Goal: Information Seeking & Learning: Learn about a topic

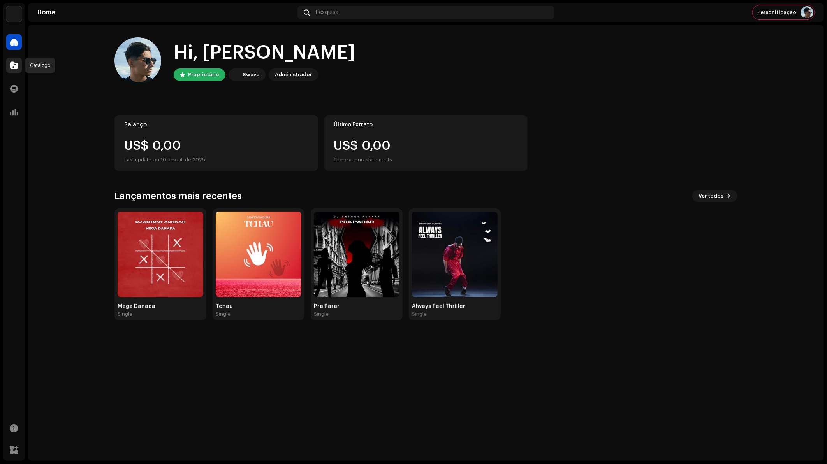
click at [18, 67] on span at bounding box center [14, 65] width 8 height 6
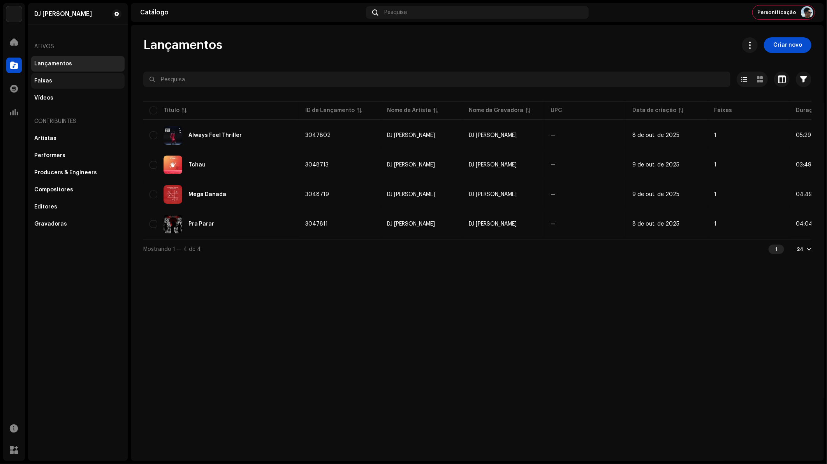
click at [69, 79] on div "Faixas" at bounding box center [77, 81] width 87 height 6
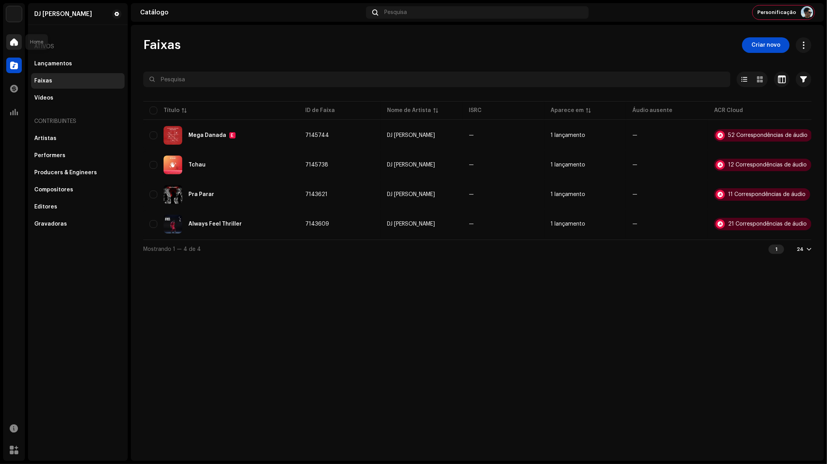
click at [15, 40] on span at bounding box center [14, 42] width 8 height 6
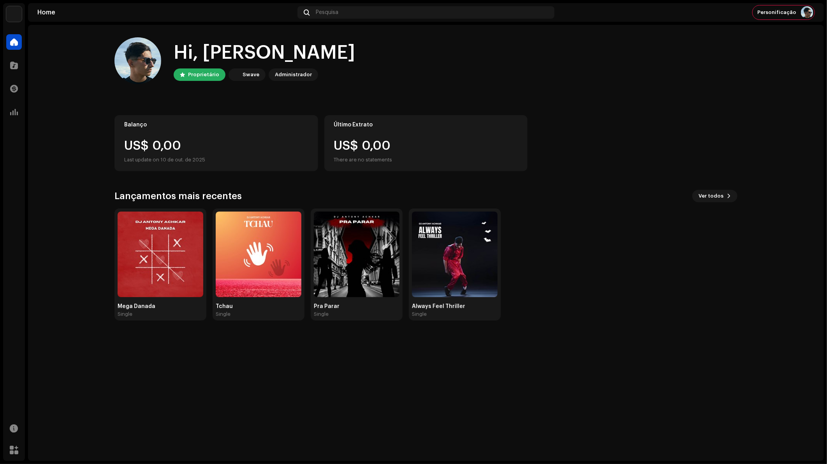
click at [589, 300] on div "Mega Danada Single Tchau Single Pra Parar Single Always Feel Thriller Single" at bounding box center [422, 265] width 623 height 112
drag, startPoint x: 188, startPoint y: 73, endPoint x: 216, endPoint y: 74, distance: 28.5
click at [216, 74] on div "Proprietário" at bounding box center [200, 75] width 52 height 12
click at [216, 75] on div "Proprietário" at bounding box center [203, 74] width 31 height 9
click at [243, 74] on div "Swave" at bounding box center [251, 74] width 17 height 9
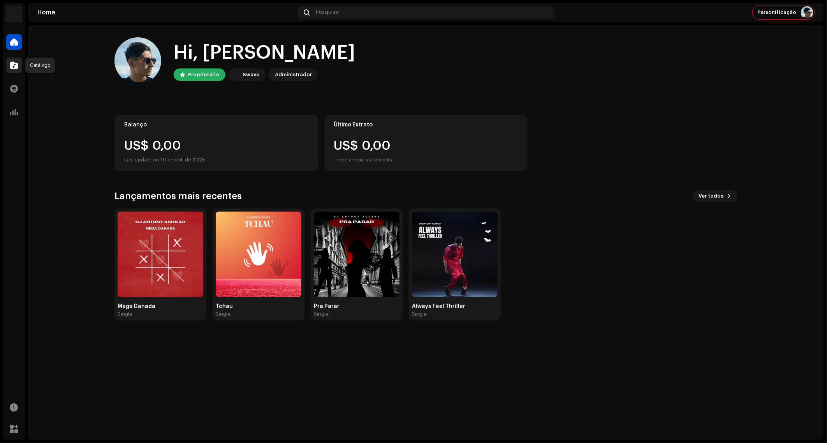
click at [16, 65] on span at bounding box center [14, 65] width 8 height 6
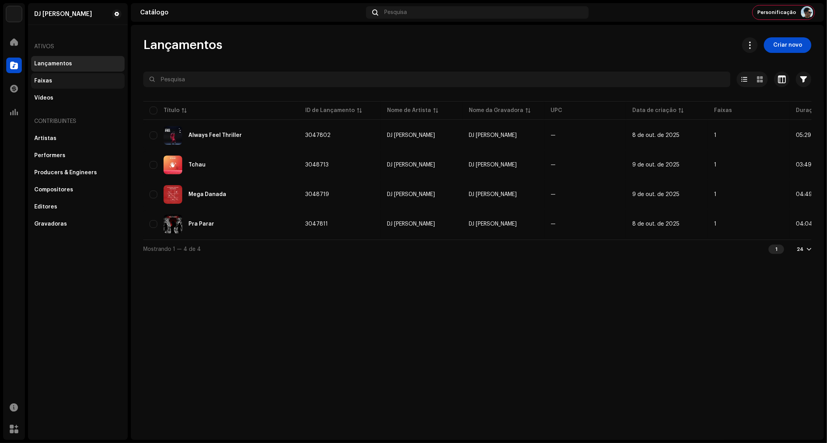
click at [58, 81] on div "Faixas" at bounding box center [77, 81] width 87 height 6
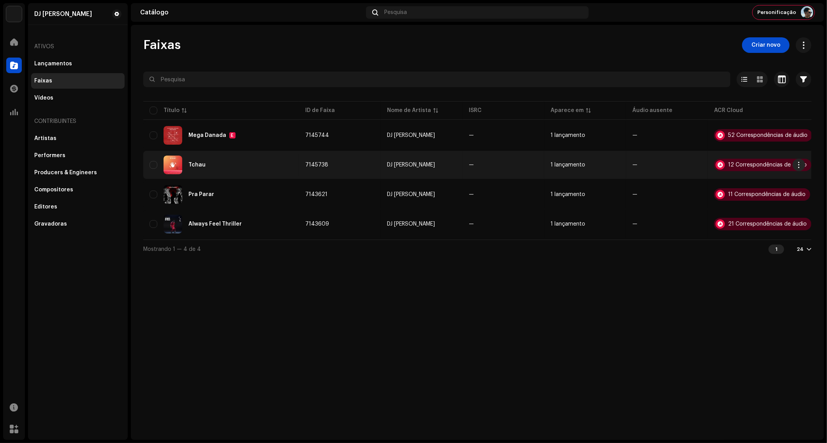
scroll to position [0, 5]
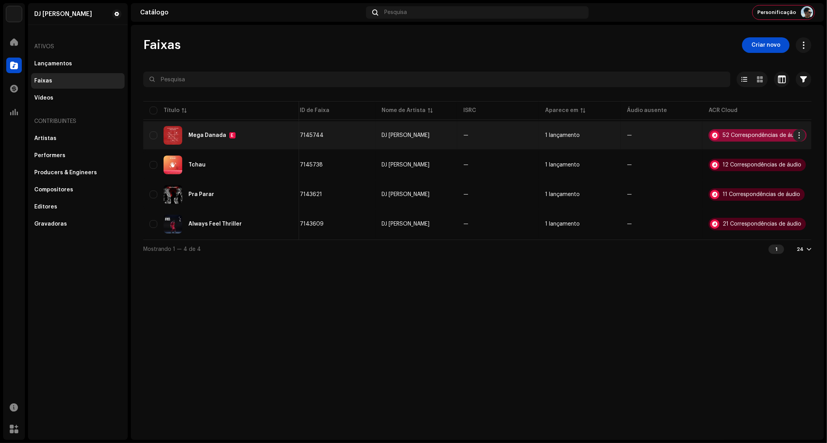
click at [742, 135] on div "52 Correspondências de áudio" at bounding box center [761, 135] width 79 height 5
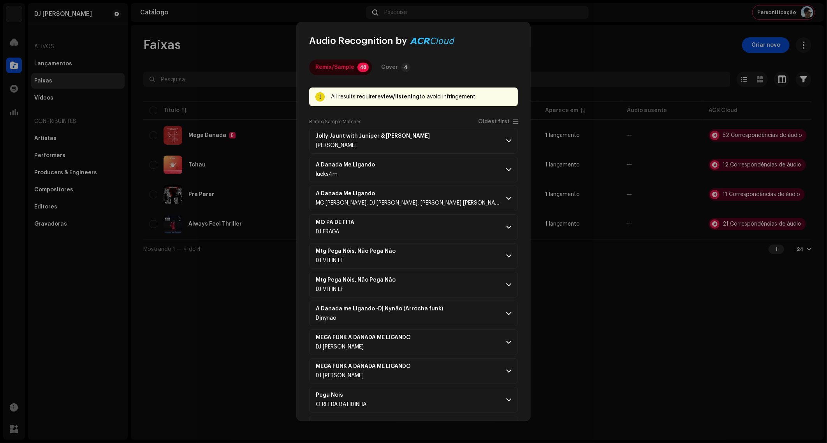
click at [388, 70] on div "Cover" at bounding box center [389, 68] width 17 height 16
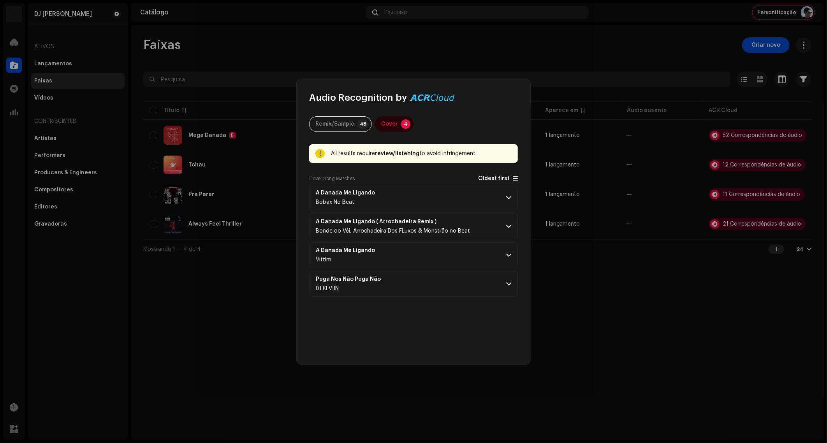
click at [504, 176] on span "Oldest first" at bounding box center [494, 179] width 32 height 6
click at [459, 200] on p-accordion-header "A Danada Me Ligando Bobax No Beat" at bounding box center [413, 198] width 209 height 26
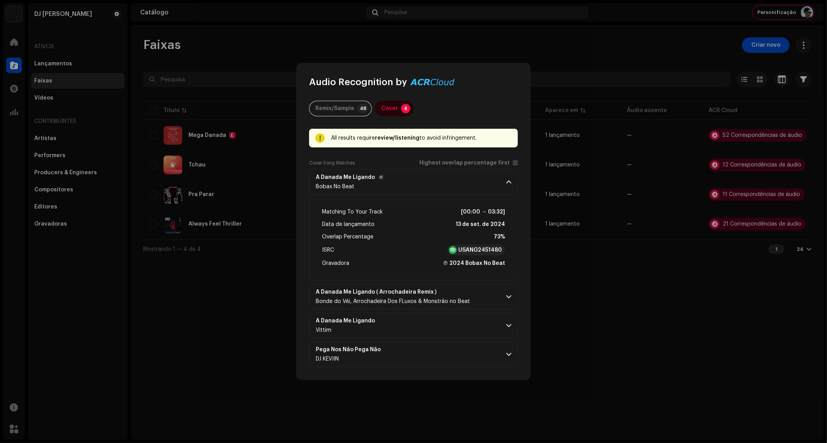
click at [462, 182] on p-accordion-header "A Danada Me Ligando Bobax No Beat" at bounding box center [413, 182] width 209 height 26
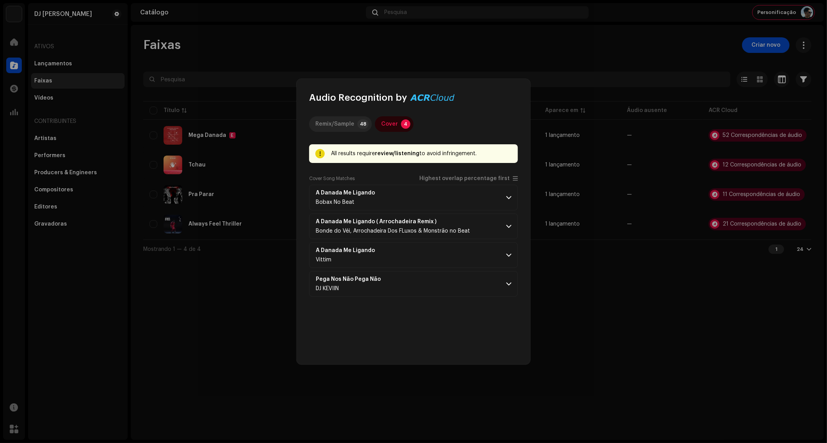
click at [359, 122] on p-badge "48" at bounding box center [362, 124] width 11 height 9
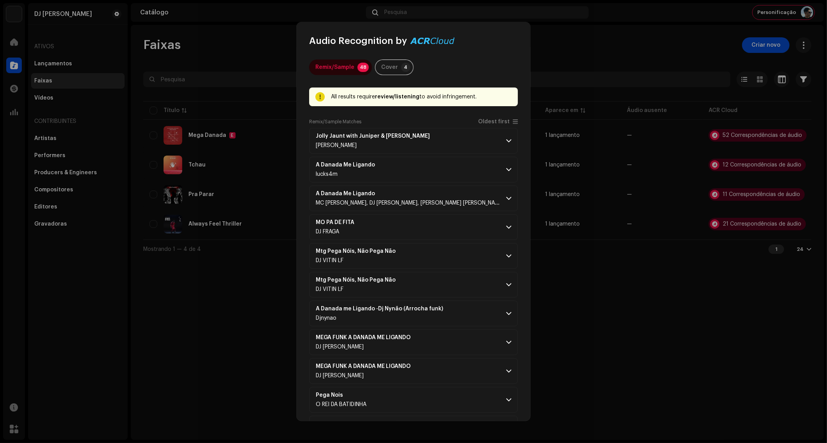
click at [494, 121] on span "Oldest first" at bounding box center [494, 122] width 32 height 6
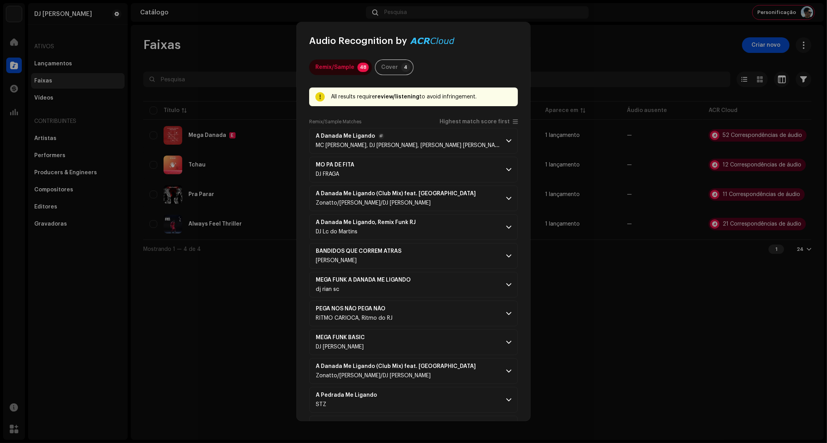
click at [468, 146] on p-accordion-header "A Danada Me Ligando MC [PERSON_NAME], DJ [PERSON_NAME], MC [PERSON_NAME] & [PER…" at bounding box center [413, 141] width 209 height 26
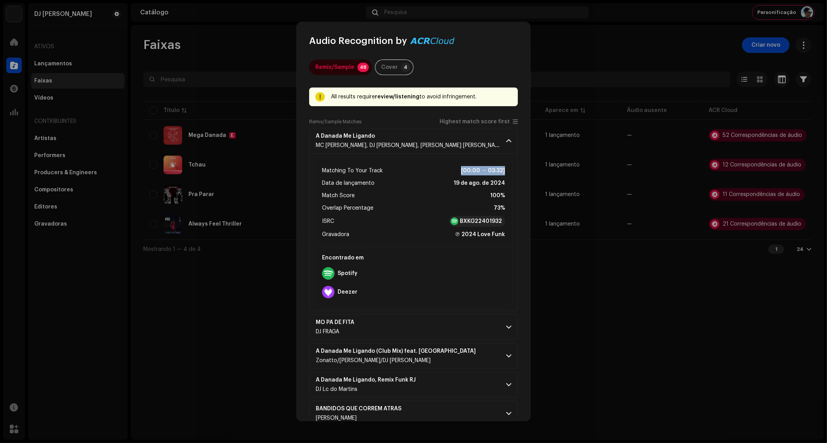
drag, startPoint x: 456, startPoint y: 170, endPoint x: 502, endPoint y: 171, distance: 46.3
click at [502, 171] on div "Matching To Your Track [00:00 → 03:32] Data de lançamento 19 de ago. de 2024 Ma…" at bounding box center [413, 203] width 195 height 86
click at [502, 171] on strong "[00:00 → 03:32]" at bounding box center [483, 170] width 44 height 9
drag, startPoint x: 485, startPoint y: 195, endPoint x: 502, endPoint y: 194, distance: 16.8
click at [502, 194] on div "Matching To Your Track [00:00 → 03:32] Data de lançamento 19 de ago. de 2024 Ma…" at bounding box center [413, 203] width 195 height 86
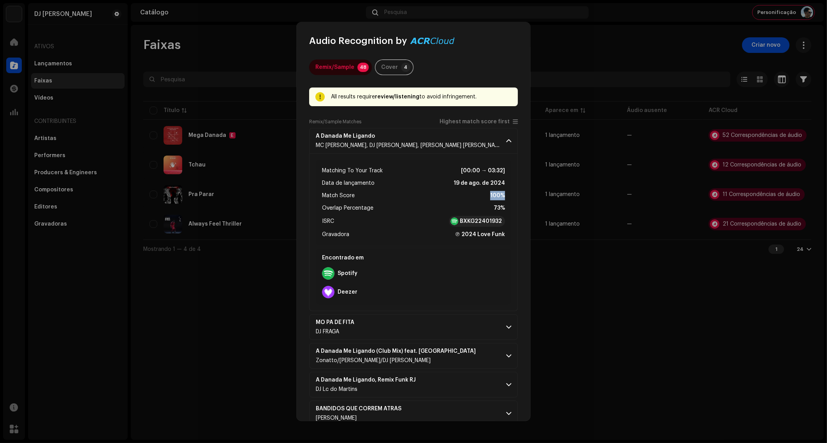
click at [501, 196] on strong "100%" at bounding box center [497, 195] width 15 height 9
click at [499, 197] on strong "100%" at bounding box center [497, 195] width 15 height 9
drag, startPoint x: 492, startPoint y: 209, endPoint x: 500, endPoint y: 209, distance: 8.2
click at [500, 209] on strong "73%" at bounding box center [499, 208] width 11 height 9
click at [499, 209] on strong "73%" at bounding box center [499, 208] width 11 height 9
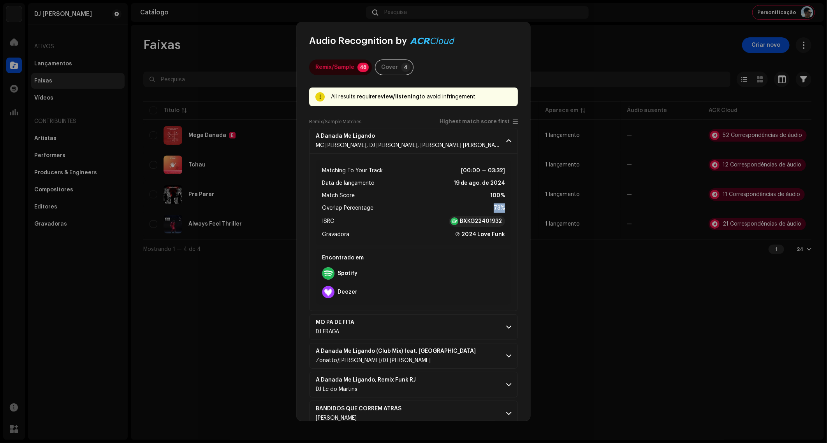
click at [494, 207] on strong "73%" at bounding box center [499, 208] width 11 height 9
click at [494, 209] on strong "73%" at bounding box center [499, 208] width 11 height 9
click at [501, 206] on strong "73%" at bounding box center [499, 208] width 11 height 9
drag, startPoint x: 501, startPoint y: 206, endPoint x: 495, endPoint y: 208, distance: 6.5
click at [495, 208] on strong "73%" at bounding box center [499, 208] width 11 height 9
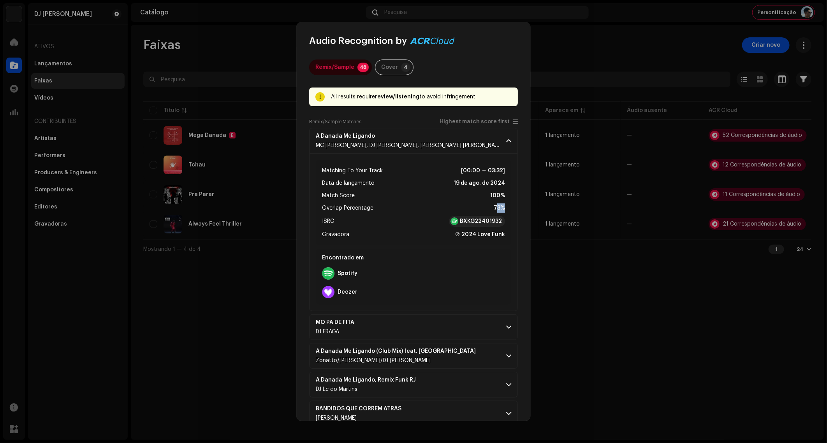
click at [494, 207] on strong "73%" at bounding box center [499, 208] width 11 height 9
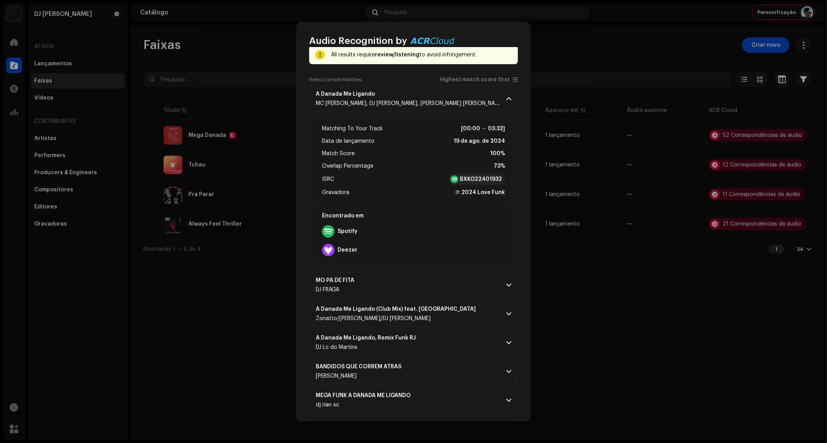
scroll to position [43, 0]
click at [398, 147] on ul "Matching To Your Track [00:00 → 03:32] Data de lançamento 19 de ago. de 2024 Ma…" at bounding box center [413, 159] width 183 height 73
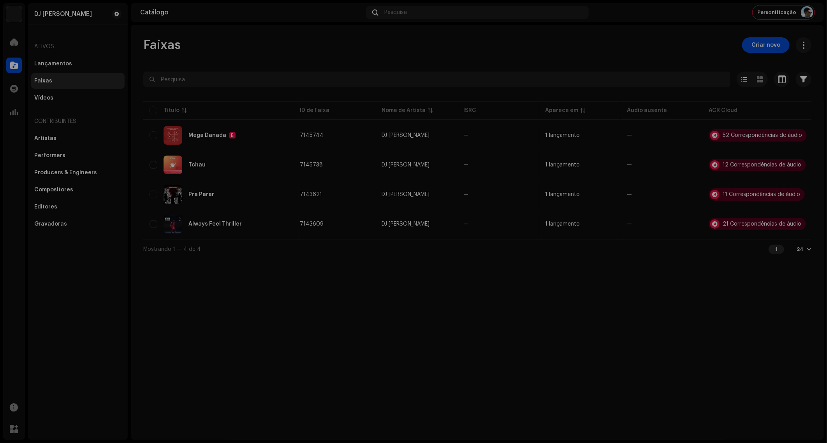
click at [255, 144] on div "Audio Recognition by Remix/Sample 48 Cover 4 All results require review/listeni…" at bounding box center [413, 221] width 827 height 443
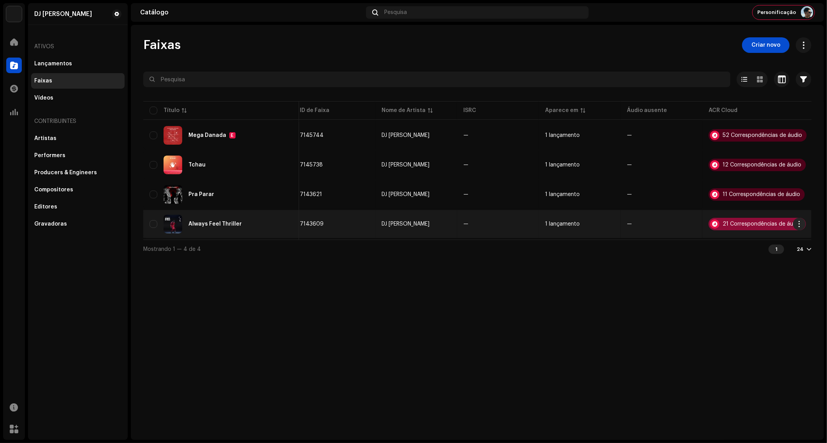
click at [761, 223] on div "21 Correspondências de áudio" at bounding box center [761, 223] width 79 height 5
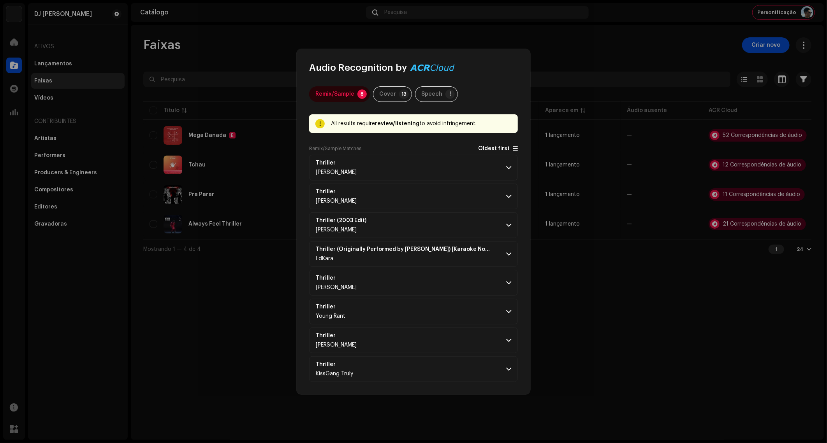
click at [501, 149] on span "Oldest first" at bounding box center [494, 149] width 32 height 6
click at [456, 166] on p-accordion-header "Thriller (2003 Edit) [PERSON_NAME]" at bounding box center [413, 168] width 209 height 26
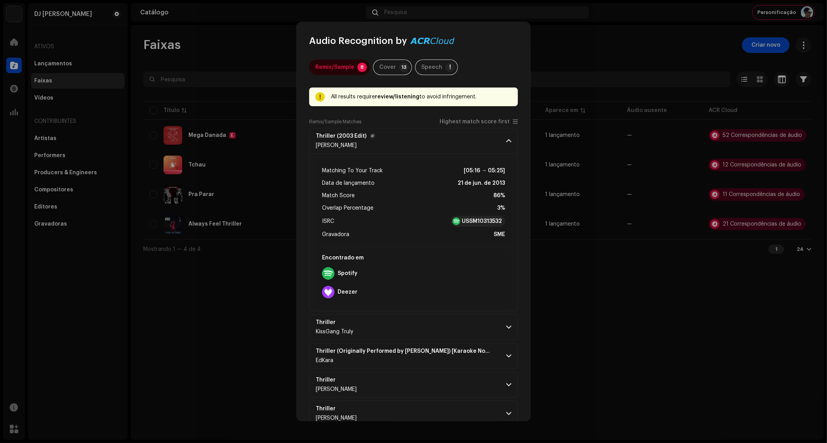
click at [501, 139] on p-accordion-header "Thriller (2003 Edit) [PERSON_NAME]" at bounding box center [413, 141] width 209 height 26
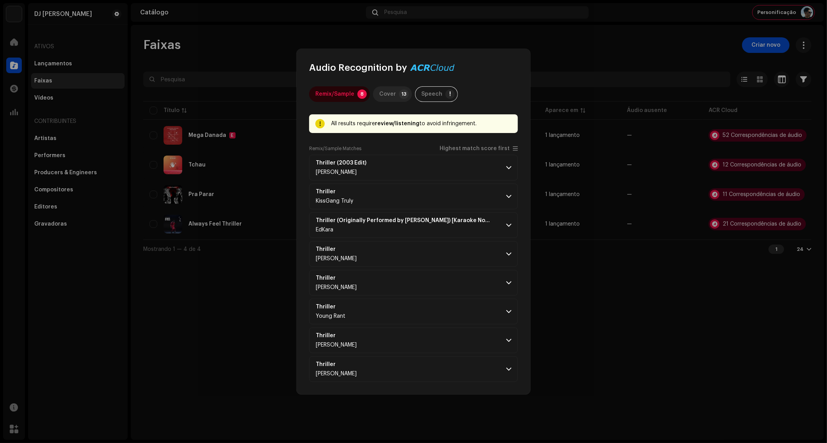
click at [392, 98] on div "Cover" at bounding box center [387, 94] width 17 height 16
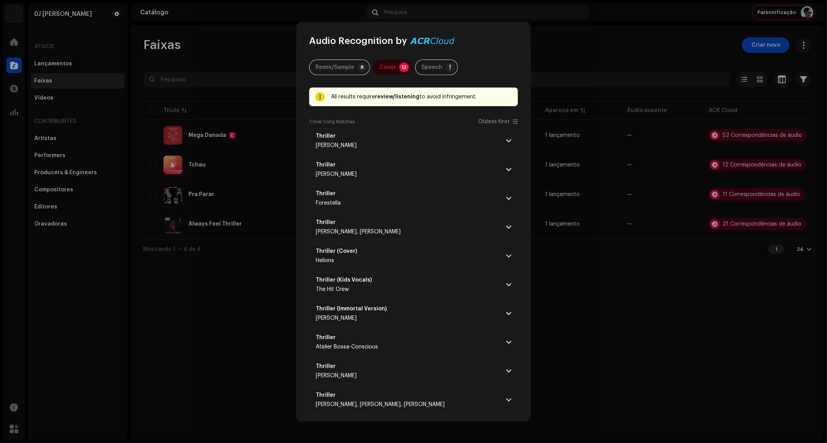
click at [430, 76] on div "Remix/Sample 8 Cover 13 Speech ! All results require review/listening to avoid …" at bounding box center [413, 280] width 209 height 440
click at [426, 71] on div "Speech" at bounding box center [431, 68] width 21 height 16
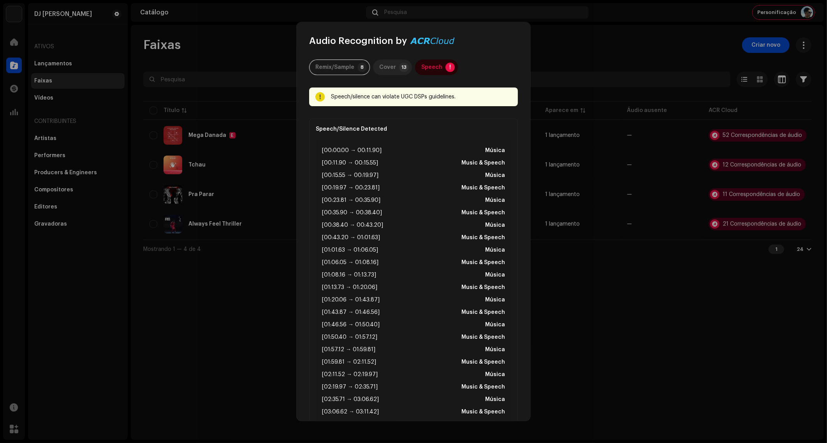
click at [388, 69] on div "Cover" at bounding box center [387, 68] width 17 height 16
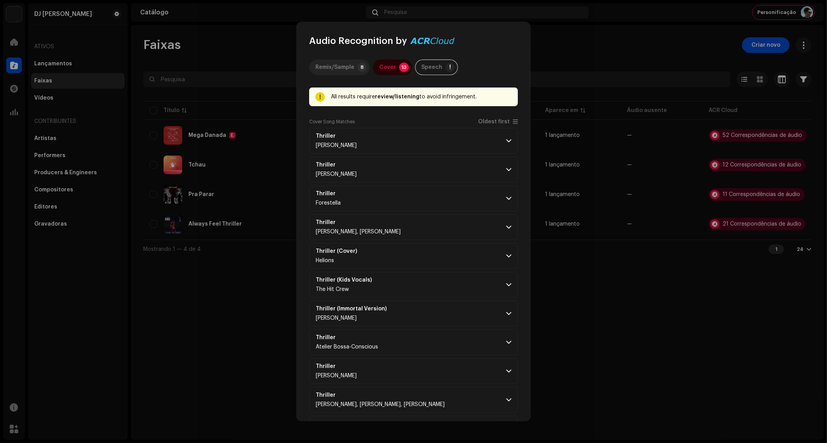
click at [352, 67] on div "Remix/Sample" at bounding box center [334, 68] width 39 height 16
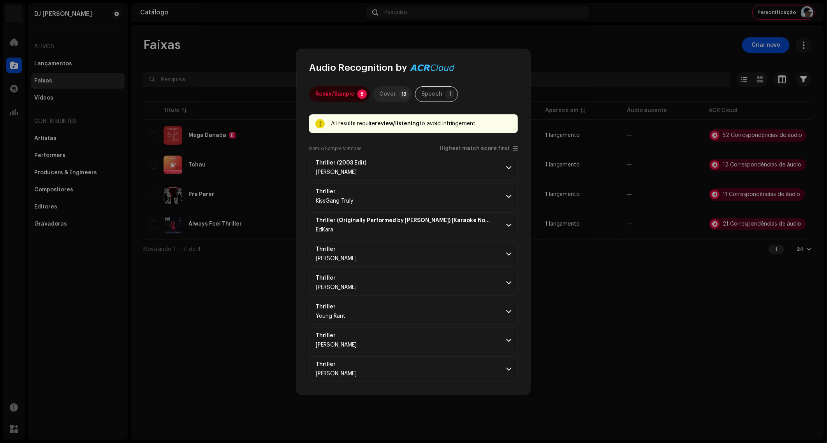
click at [392, 94] on div "Cover" at bounding box center [387, 94] width 17 height 16
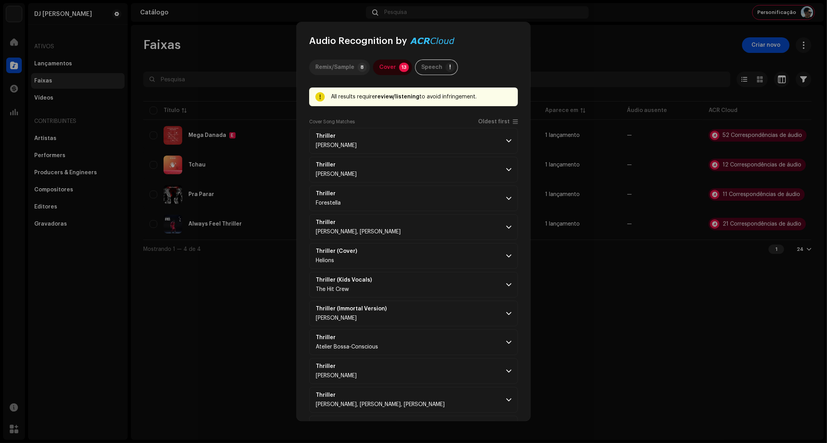
click at [345, 69] on div "Remix/Sample" at bounding box center [334, 68] width 39 height 16
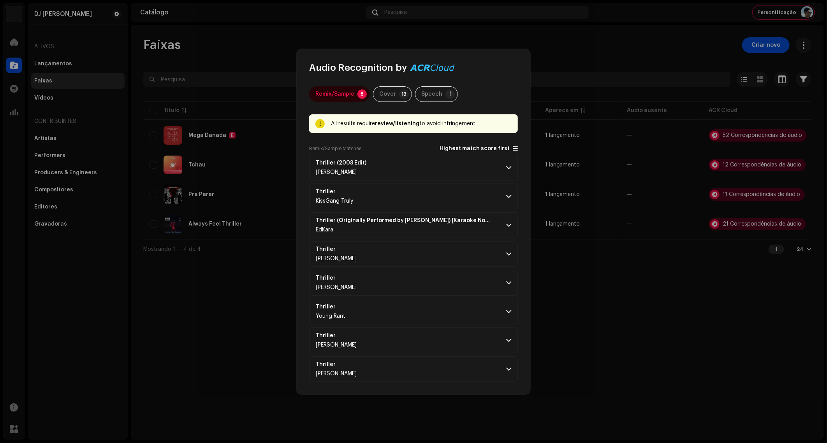
click at [483, 146] on span "Highest match score first" at bounding box center [474, 149] width 70 height 6
click at [490, 148] on span "Oldest first" at bounding box center [494, 149] width 32 height 6
click at [458, 160] on p-accordion-header "Thriller (2003 Edit) [PERSON_NAME]" at bounding box center [413, 168] width 209 height 26
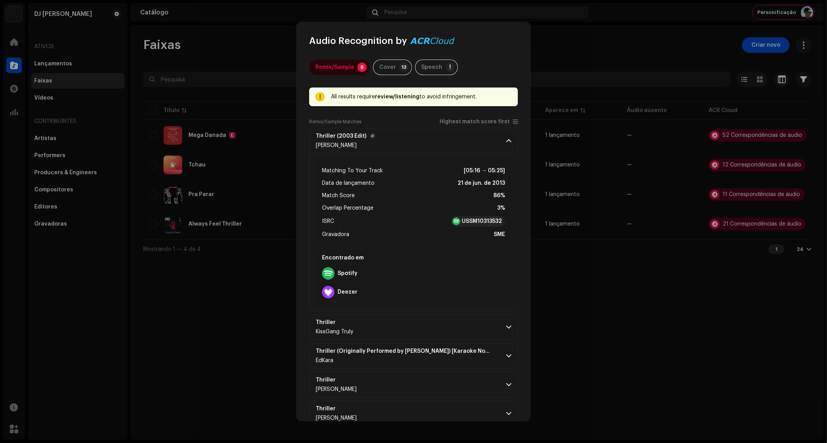
click at [490, 137] on p-accordion-header "Thriller (2003 Edit) [PERSON_NAME]" at bounding box center [413, 141] width 209 height 26
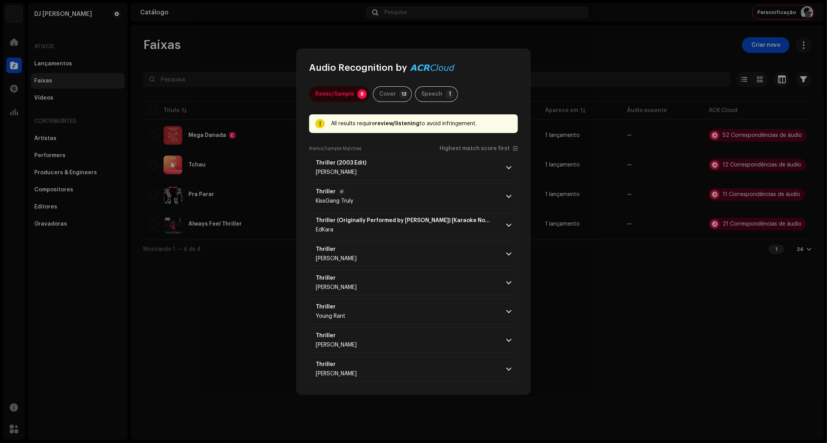
click at [485, 192] on p-accordion-header "Thriller KissGang Truly" at bounding box center [413, 197] width 209 height 26
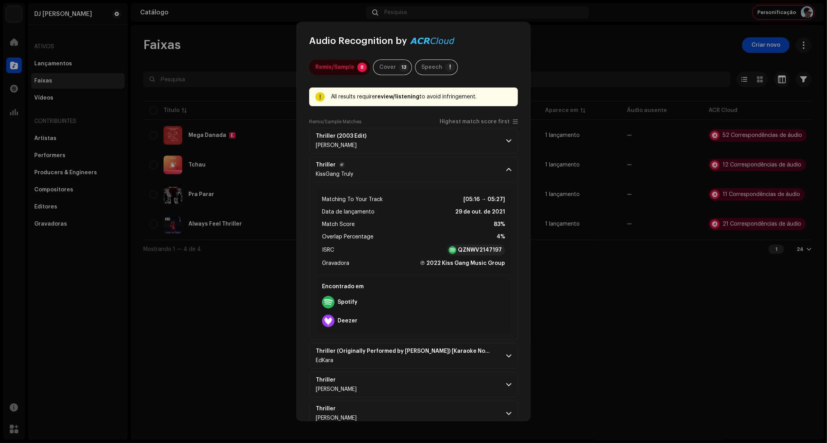
click at [496, 169] on p-accordion-header "Thriller KissGang Truly" at bounding box center [413, 170] width 209 height 26
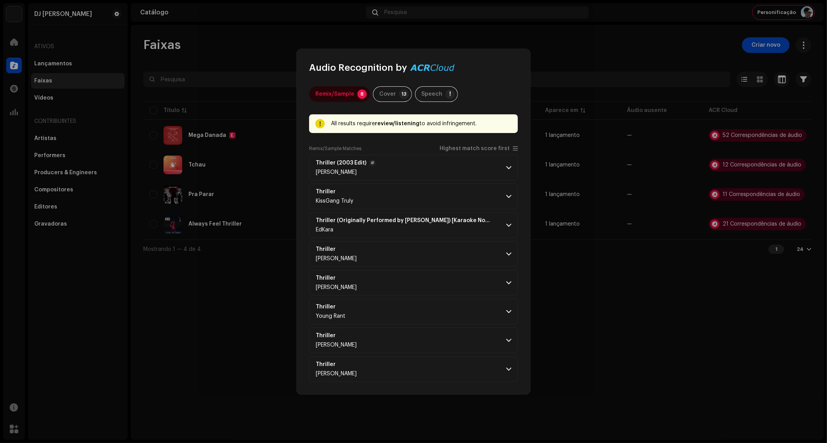
click at [492, 165] on p-accordion-header "Thriller (2003 Edit) [PERSON_NAME]" at bounding box center [413, 168] width 209 height 26
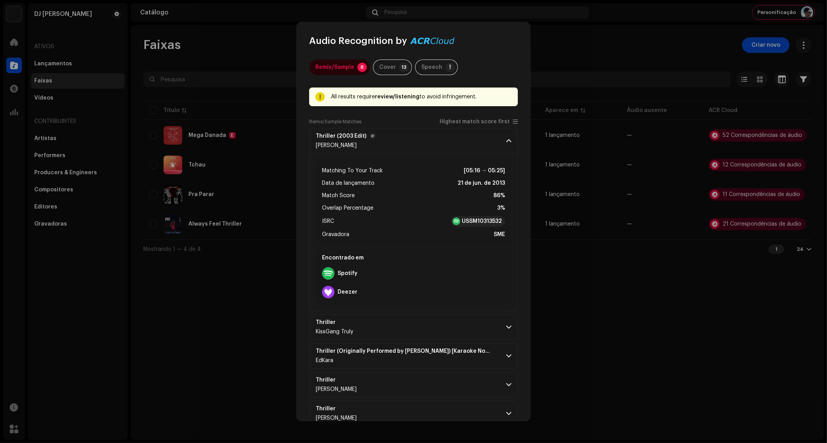
click at [501, 143] on p-accordion-header "Thriller (2003 Edit) [PERSON_NAME]" at bounding box center [413, 141] width 209 height 26
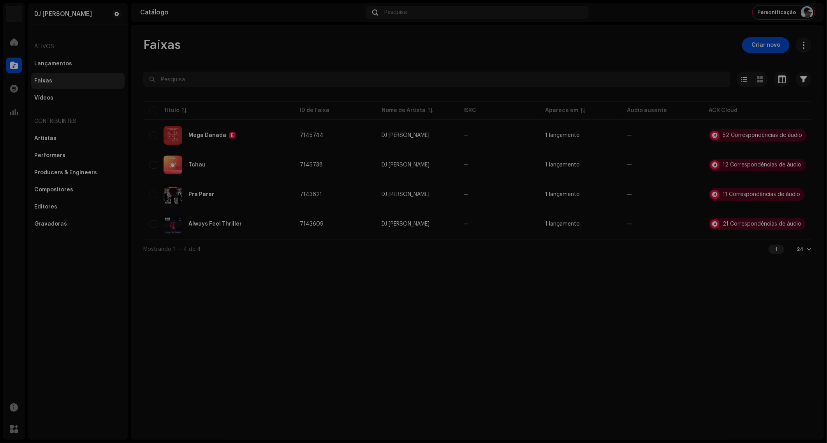
click at [568, 49] on div "Audio Recognition by Remix/Sample 8 Cover 13 Speech ! All results require revie…" at bounding box center [413, 221] width 827 height 443
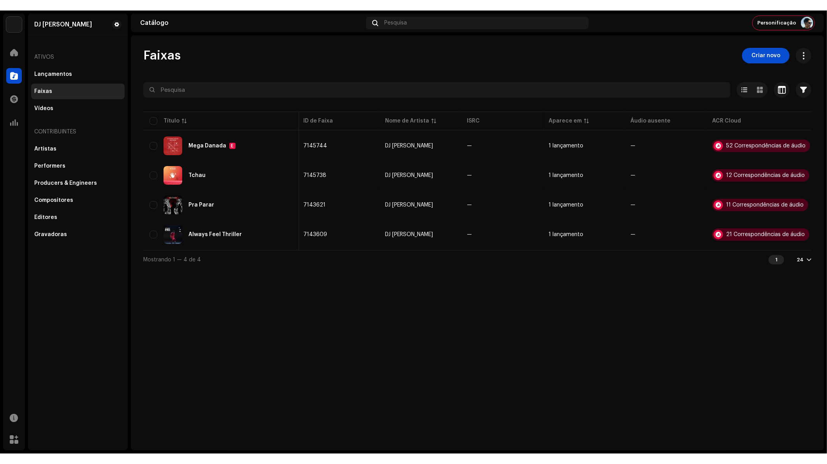
scroll to position [0, 0]
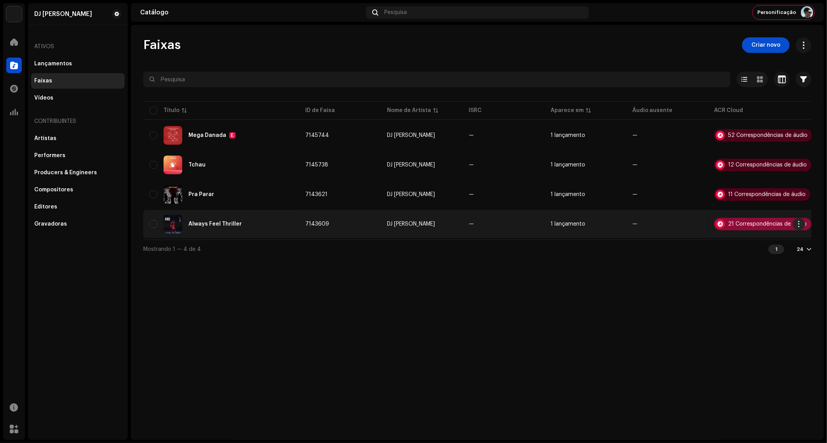
click at [742, 222] on div "21 Correspondências de áudio" at bounding box center [767, 223] width 79 height 5
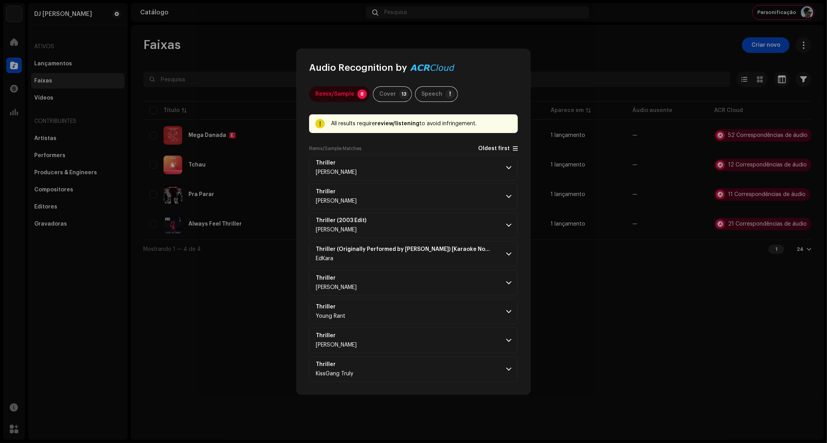
click at [502, 148] on span "Oldest first" at bounding box center [494, 149] width 32 height 6
click at [484, 164] on p-accordion-header "Thriller (2003 Edit) [PERSON_NAME]" at bounding box center [413, 168] width 209 height 26
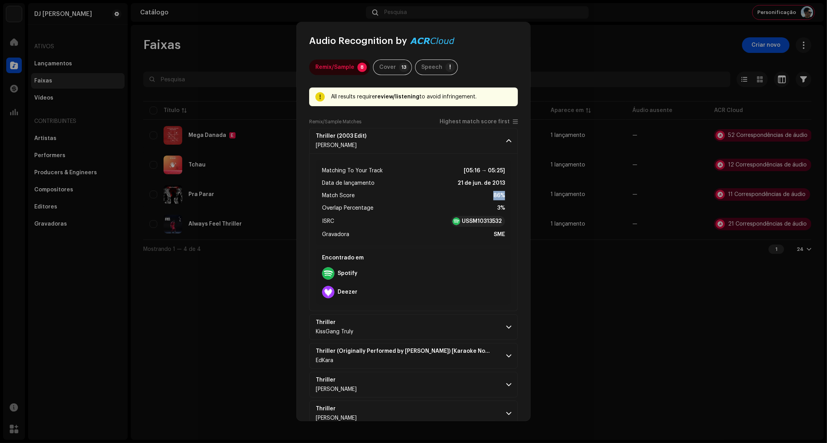
drag, startPoint x: 490, startPoint y: 197, endPoint x: 503, endPoint y: 196, distance: 12.5
click at [503, 196] on div "Matching To Your Track [05:16 → 05:25] Data de lançamento 21 de jun. de 2013 Ma…" at bounding box center [413, 203] width 195 height 86
click at [501, 196] on strong "86%" at bounding box center [499, 195] width 12 height 9
click at [499, 192] on strong "86%" at bounding box center [499, 195] width 12 height 9
click at [489, 141] on p-accordion-header "Thriller (2003 Edit) [PERSON_NAME]" at bounding box center [413, 141] width 209 height 26
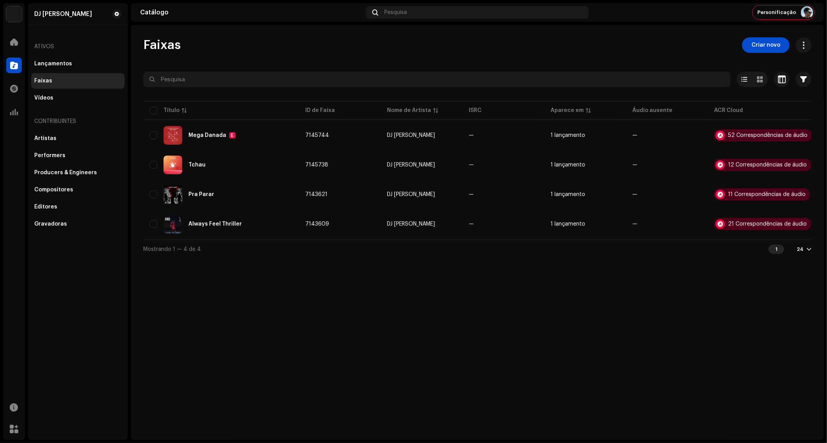
click at [555, 92] on div "Audio Recognition by Remix/Sample 8 Cover 13 Speech ! All results require revie…" at bounding box center [413, 221] width 827 height 443
click at [17, 46] on div at bounding box center [14, 42] width 16 height 16
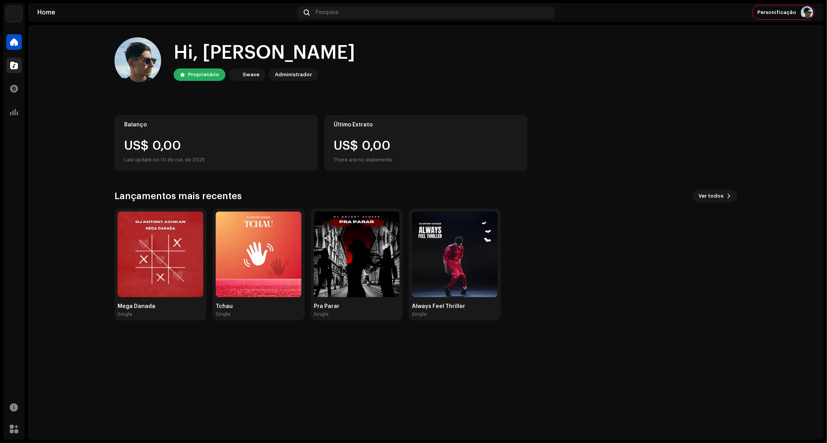
click at [9, 64] on div at bounding box center [14, 66] width 16 height 16
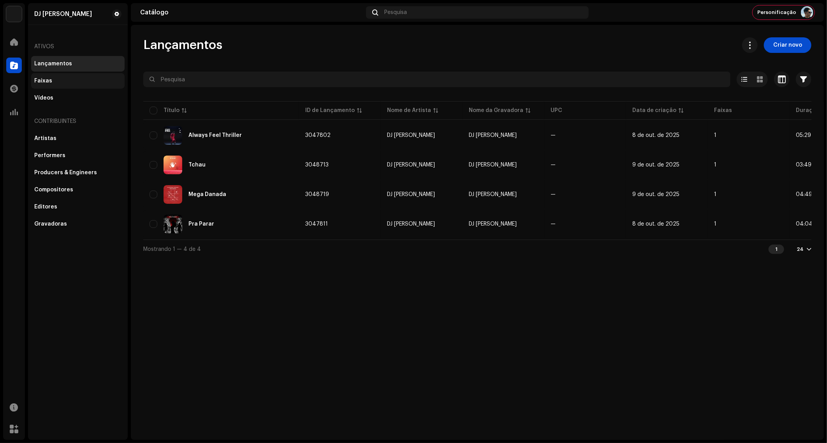
click at [85, 85] on div "Faixas" at bounding box center [77, 81] width 93 height 16
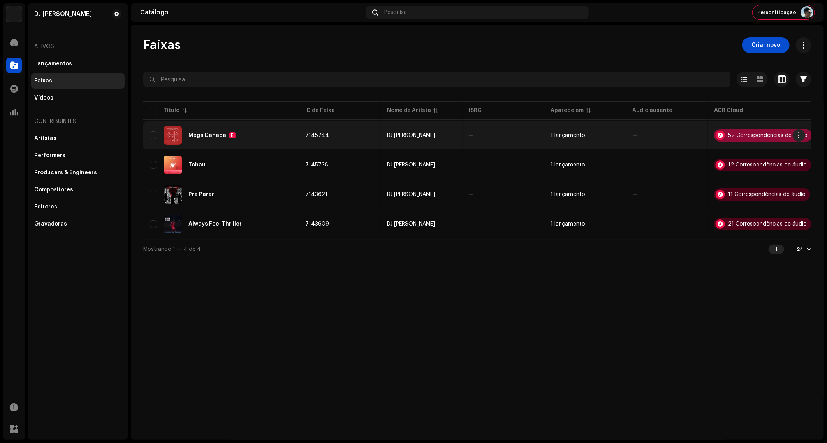
click at [756, 137] on div "52 Correspondências de áudio" at bounding box center [767, 135] width 79 height 5
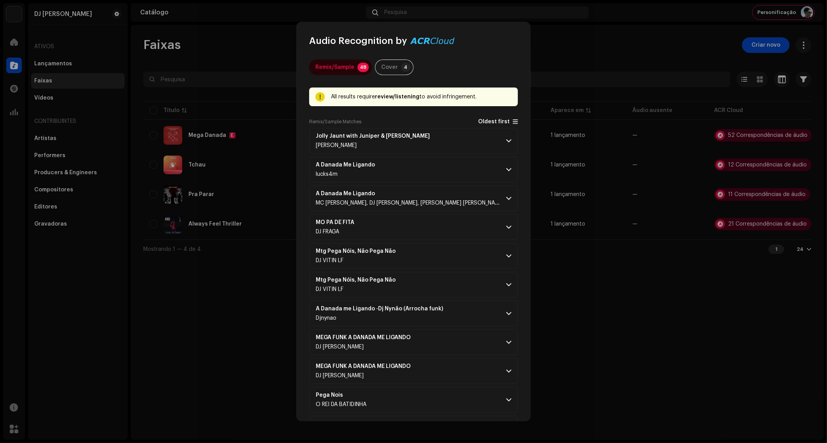
click at [491, 120] on span "Oldest first" at bounding box center [494, 122] width 32 height 6
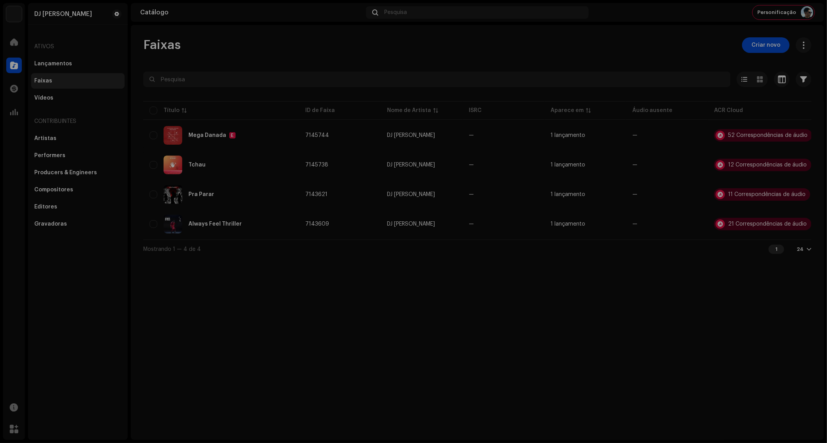
click at [582, 55] on div "Audio Recognition by Remix/Sample 48 Cover 4 All results require review/listeni…" at bounding box center [413, 221] width 827 height 443
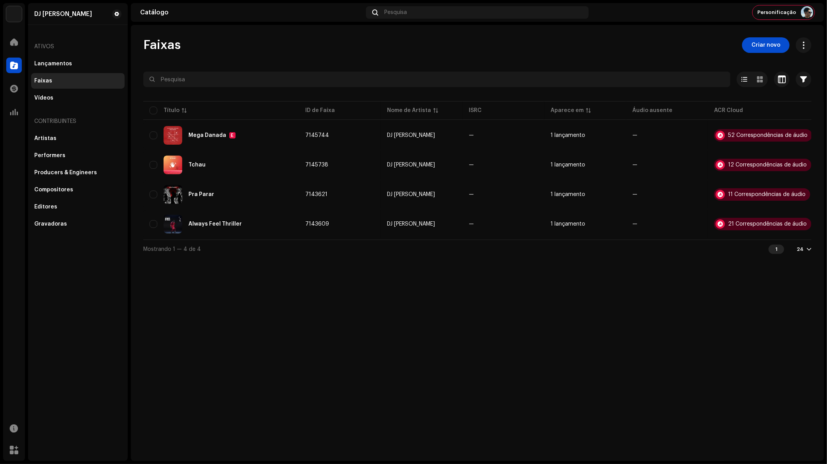
click at [789, 23] on navigation-topbar "Catálogo Pesquisa Personificação" at bounding box center [477, 14] width 693 height 22
click at [785, 16] on div "Personificação" at bounding box center [783, 12] width 62 height 14
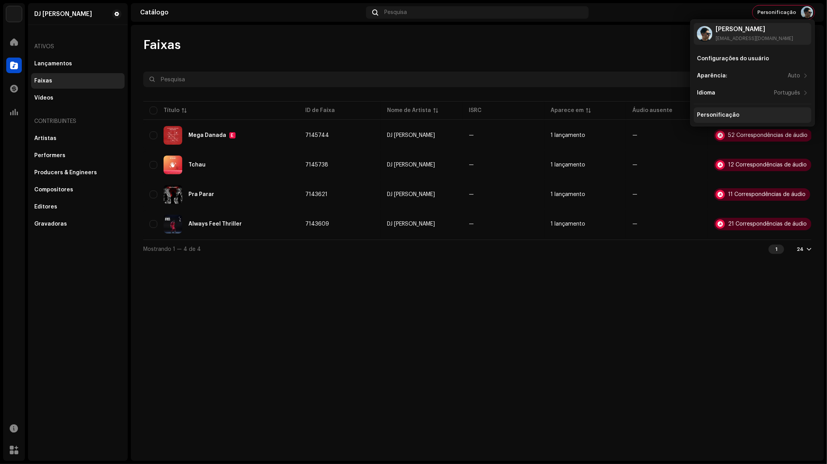
click at [729, 113] on div "Personificação" at bounding box center [718, 115] width 42 height 6
